Goal: Find specific page/section: Find specific page/section

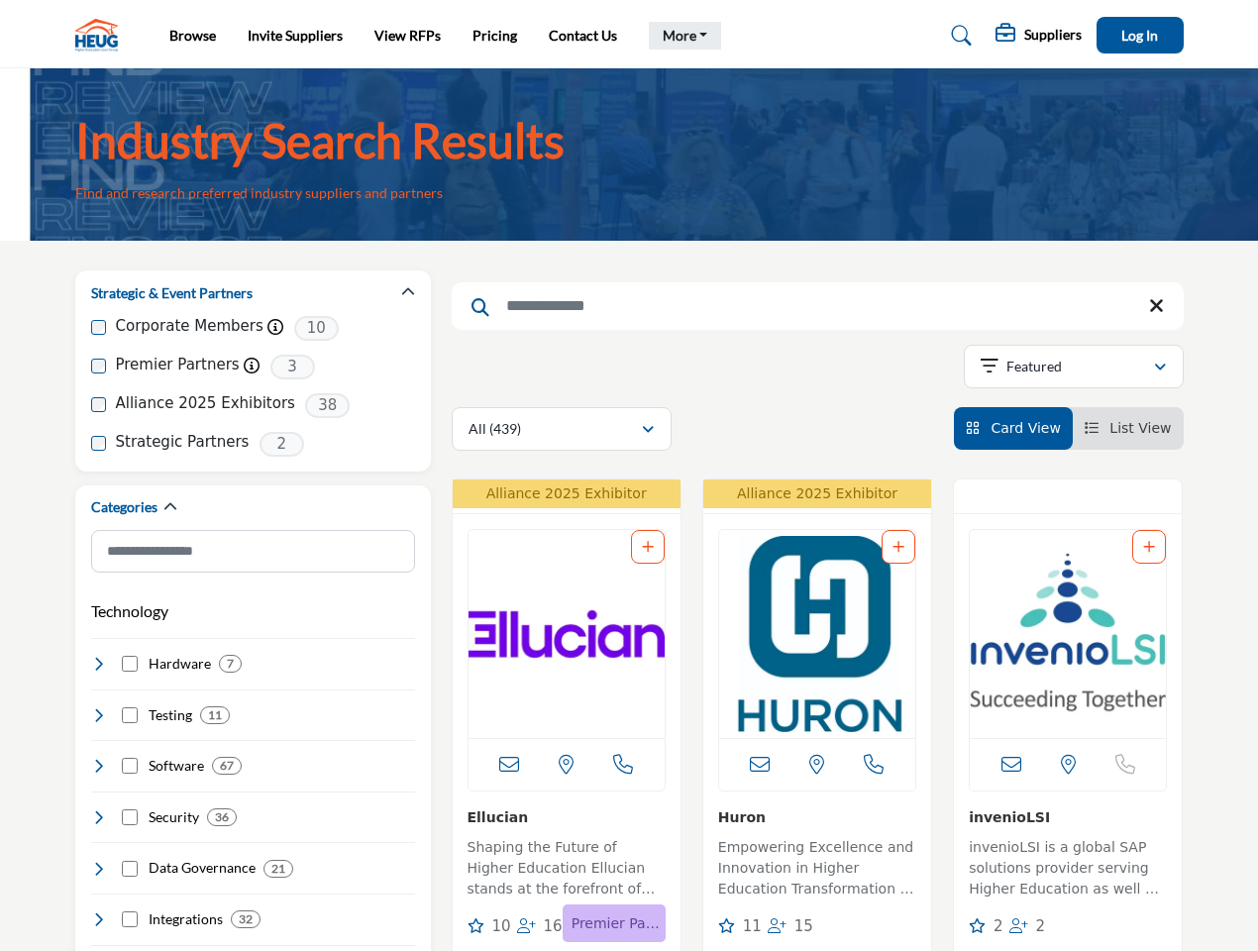
click at [681, 36] on link "More" at bounding box center [685, 36] width 73 height 28
click at [1140, 35] on span "Log In" at bounding box center [1140, 35] width 37 height 17
click at [408, 292] on icon "button" at bounding box center [408, 292] width 14 height 14
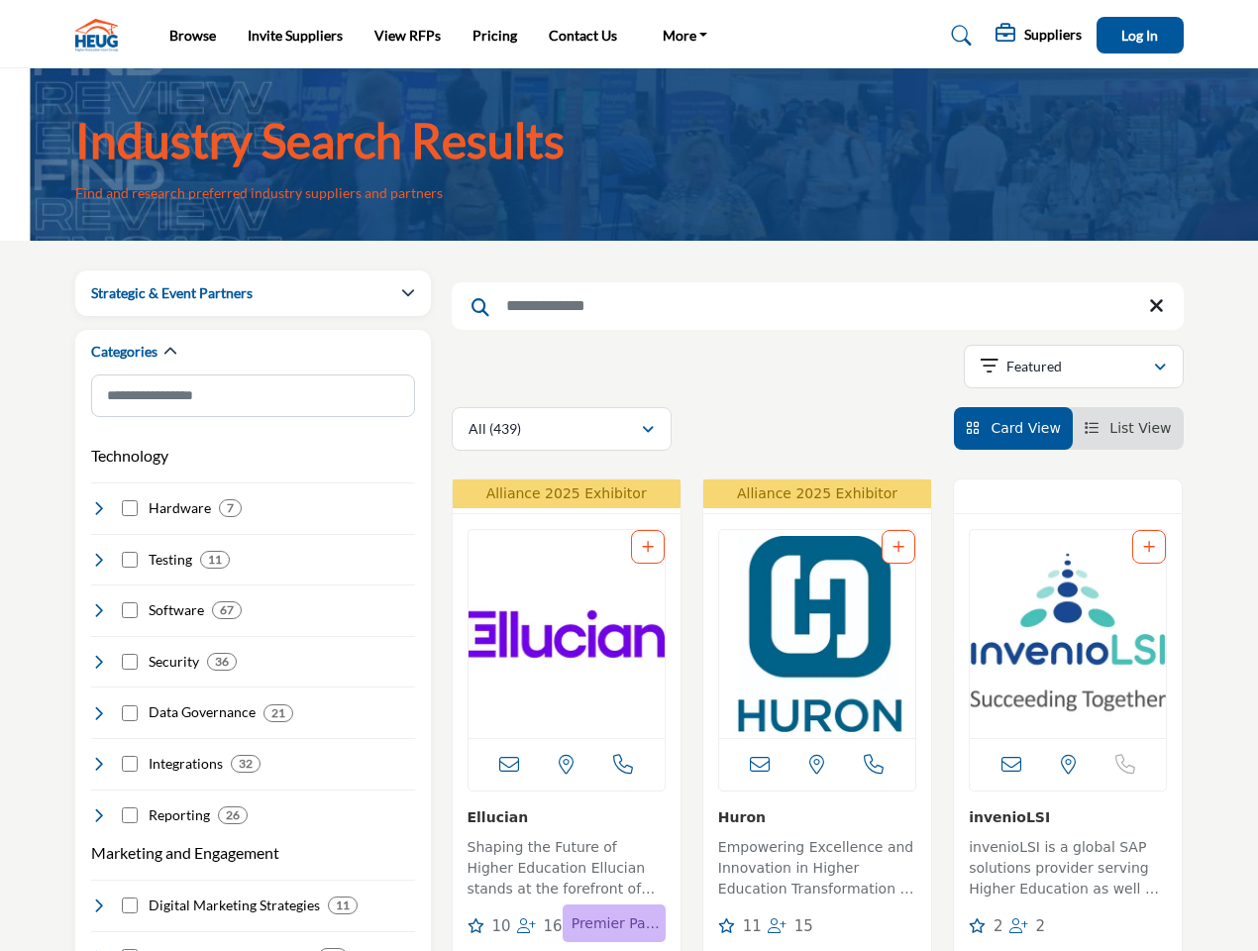
click at [253, 367] on div "Categories" at bounding box center [253, 353] width 324 height 46
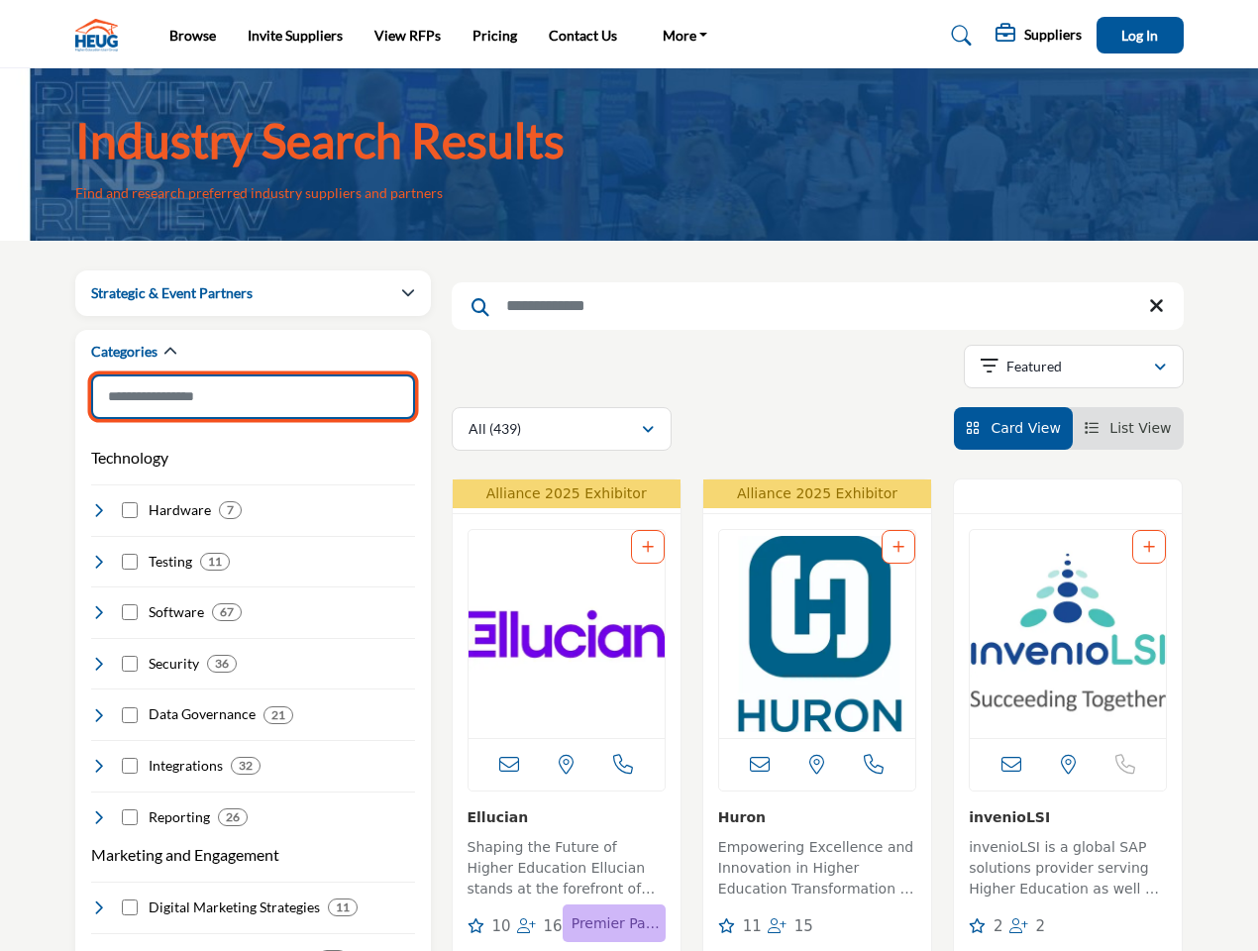
click at [253, 405] on input "Search Category" at bounding box center [253, 397] width 324 height 45
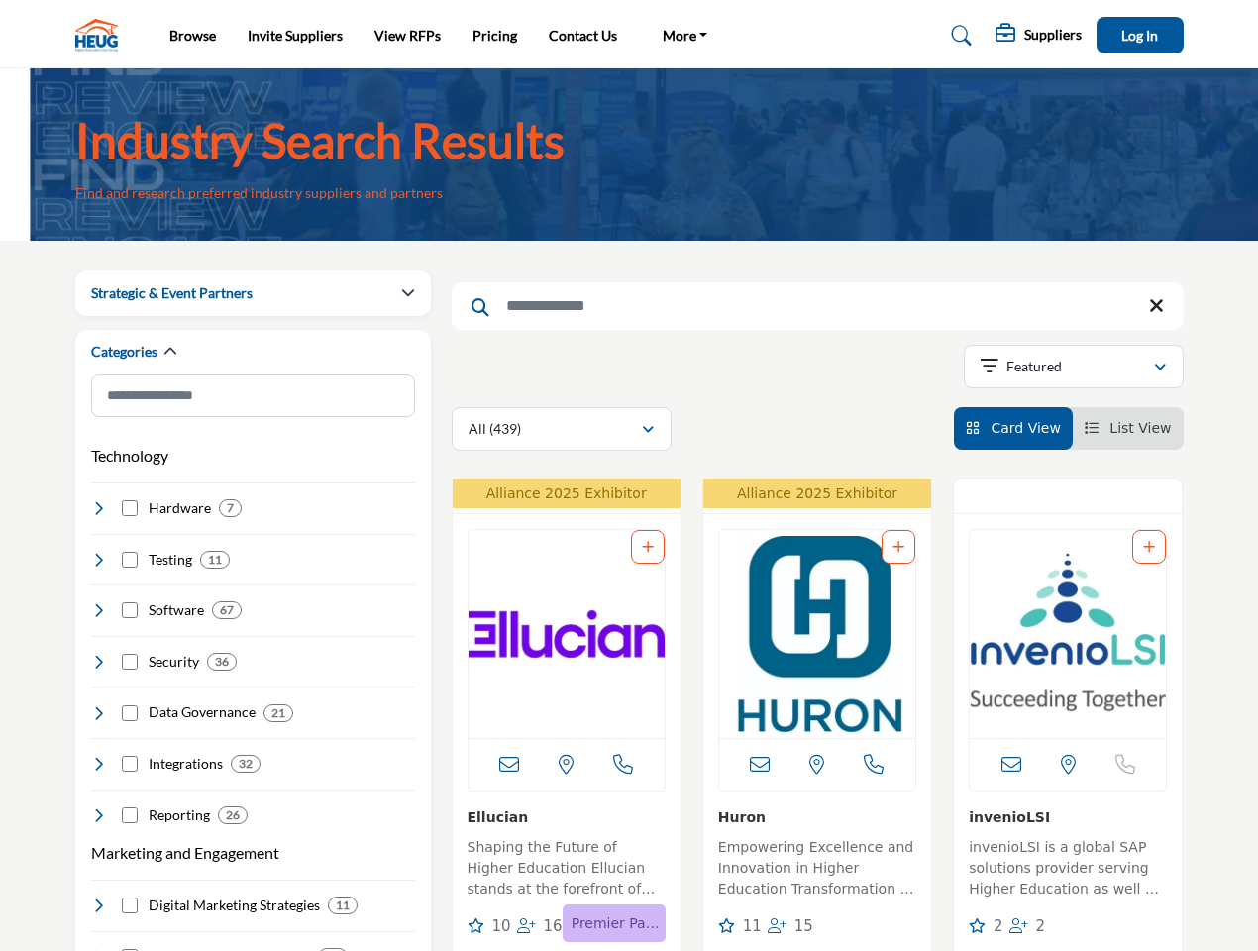
click at [253, 444] on div "Technology Clear Hardware 7" at bounding box center [253, 629] width 324 height 391
click at [169, 507] on h4 "Hardware" at bounding box center [180, 508] width 62 height 20
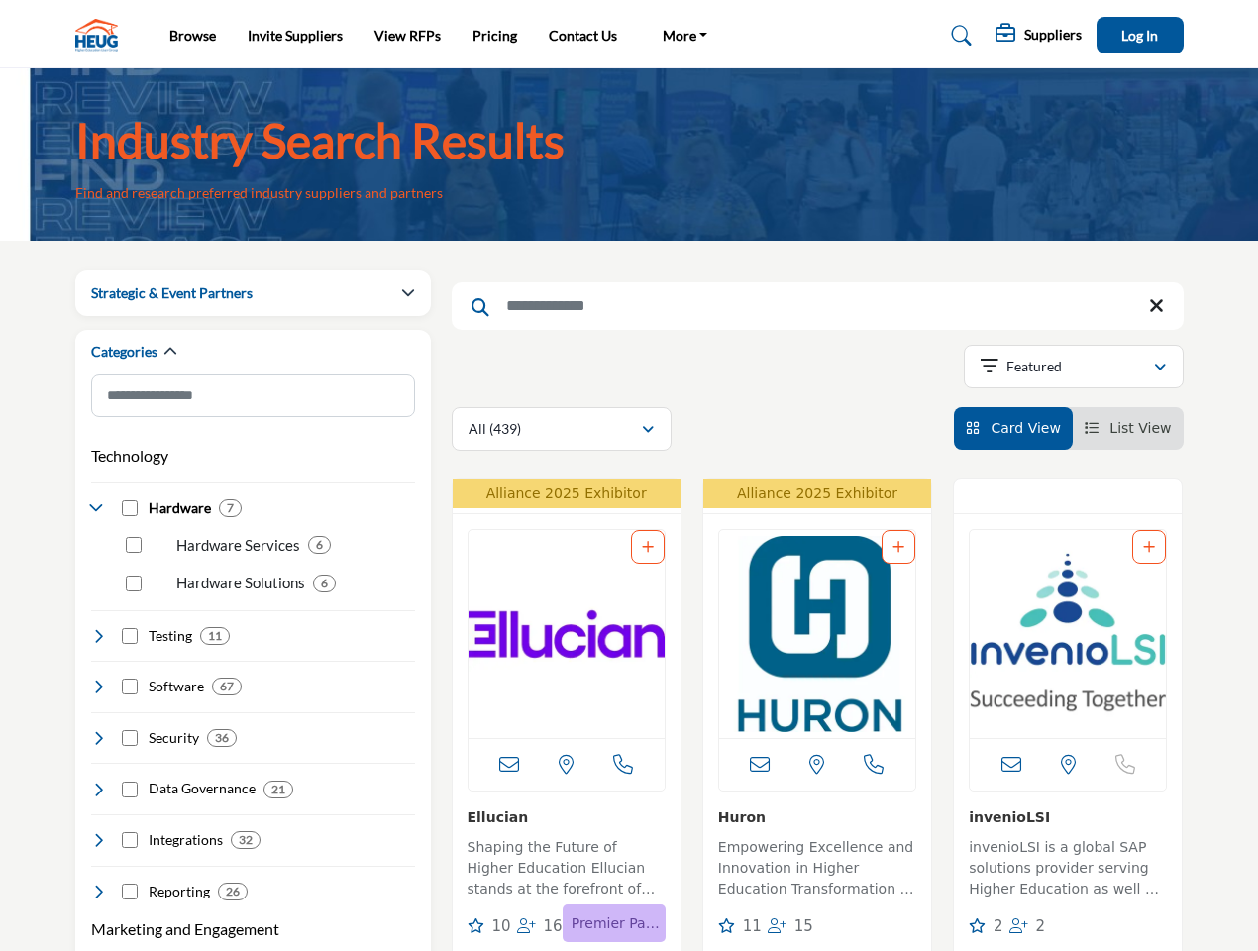
click at [165, 728] on h4 "Security" at bounding box center [174, 738] width 51 height 20
click at [161, 715] on div "Security 36" at bounding box center [253, 730] width 324 height 37
